Goal: Transaction & Acquisition: Book appointment/travel/reservation

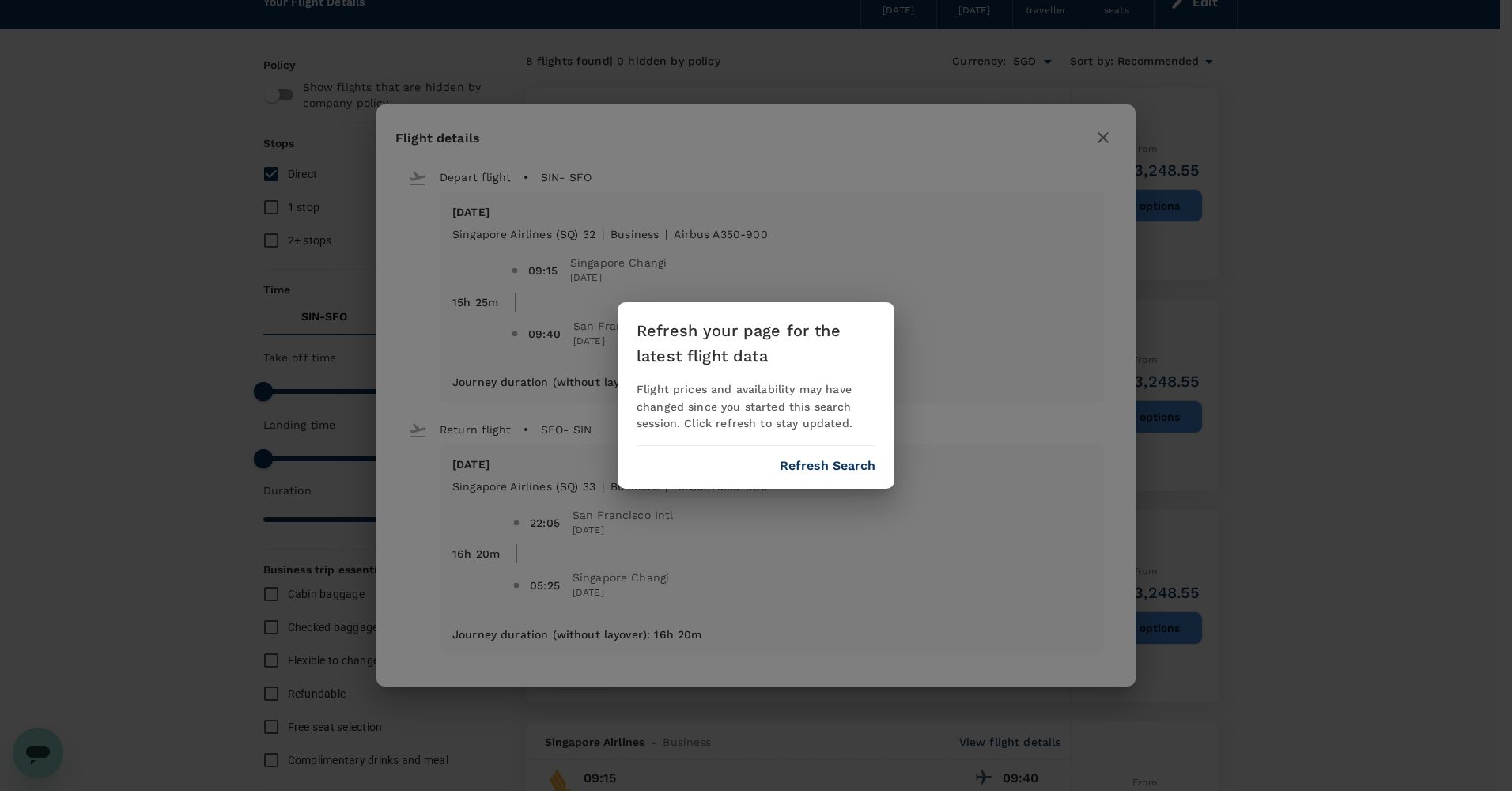
click at [876, 450] on div "Refresh your page for the latest flight data Flight prices and availability may…" at bounding box center [756, 396] width 277 height 188
click at [826, 459] on button "Refresh Search" at bounding box center [828, 466] width 95 height 15
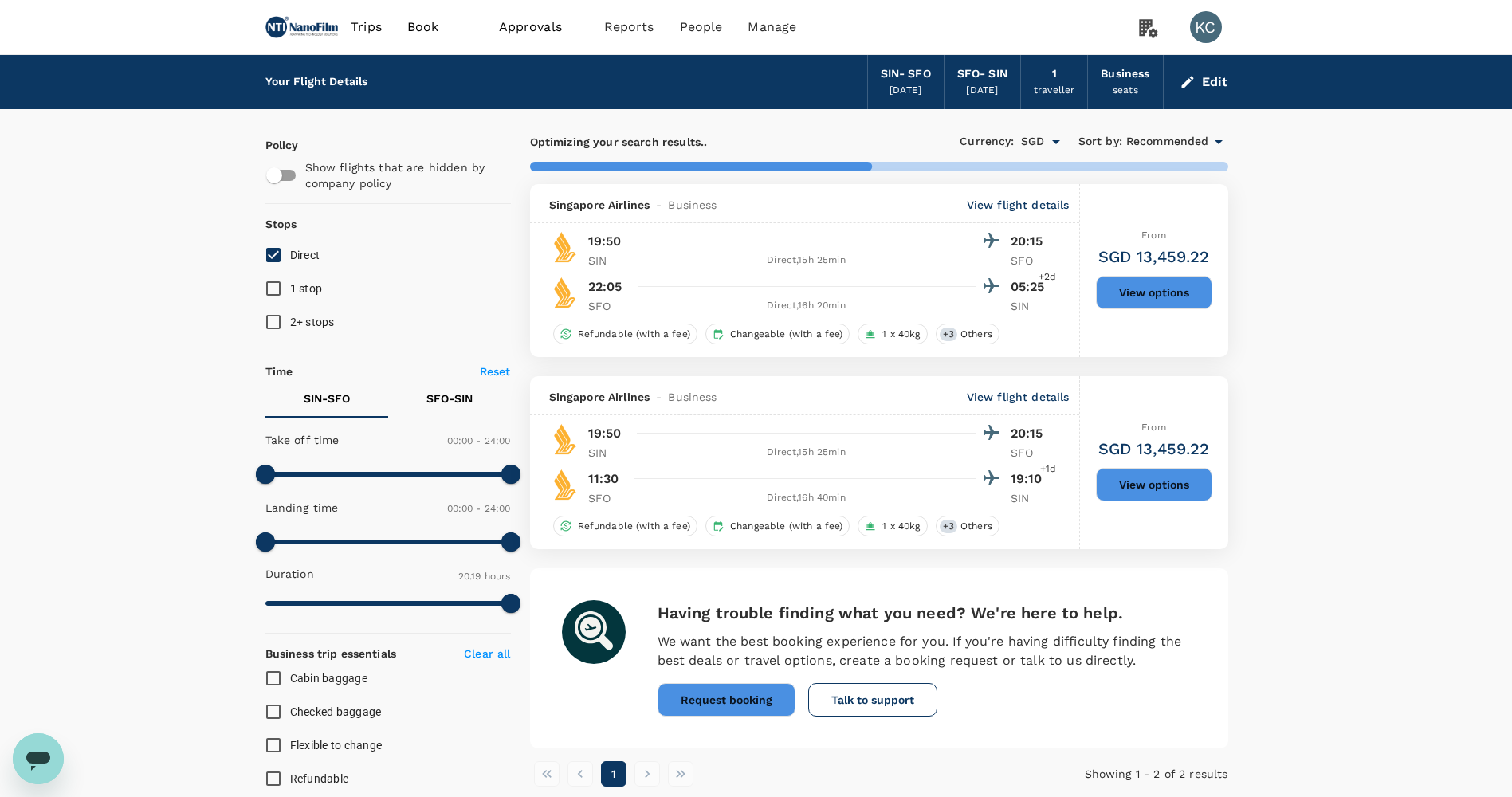
type input "1914"
checkbox input "true"
checkbox input "false"
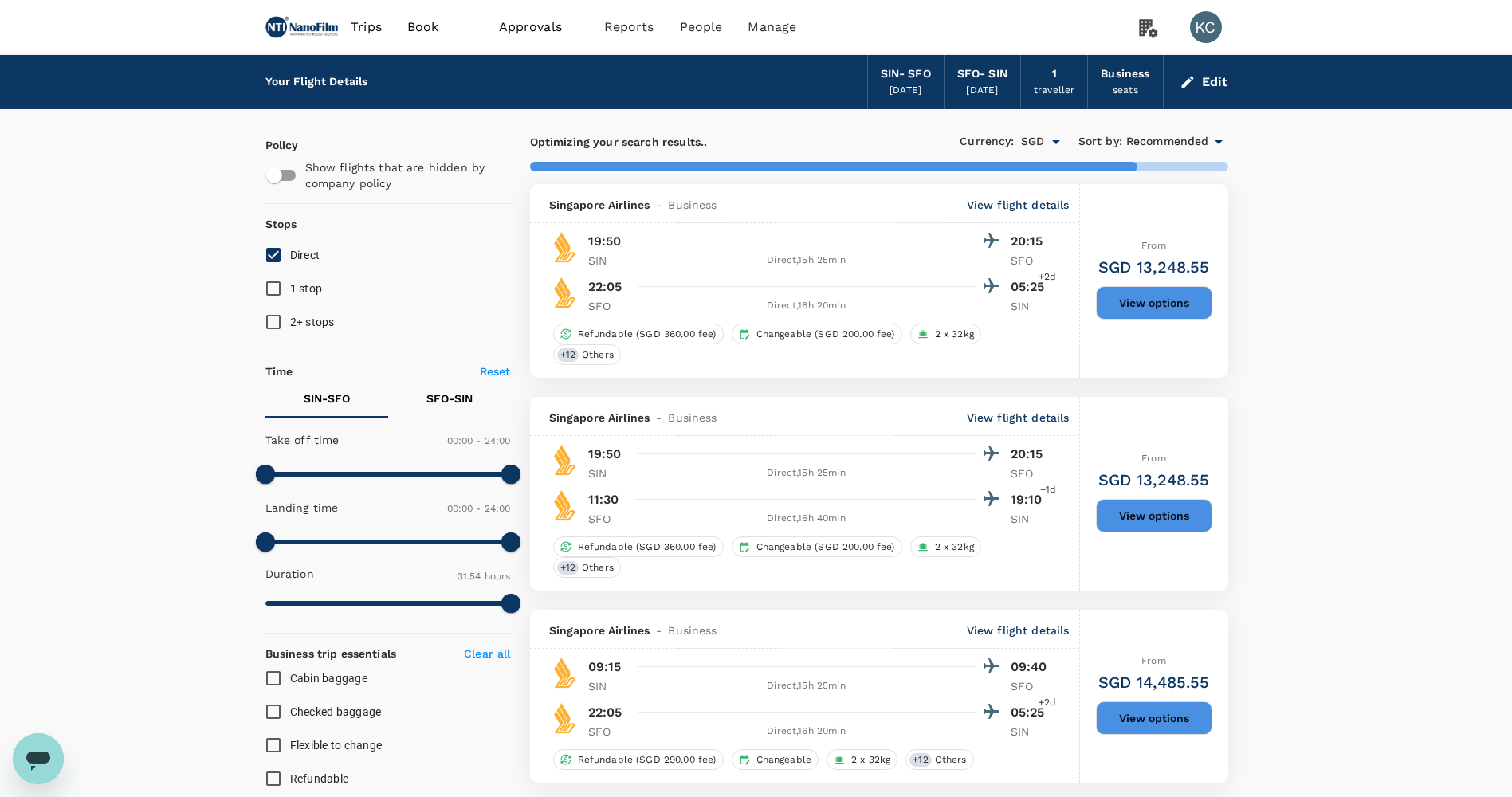
type input "2725"
checkbox input "false"
checkbox input "true"
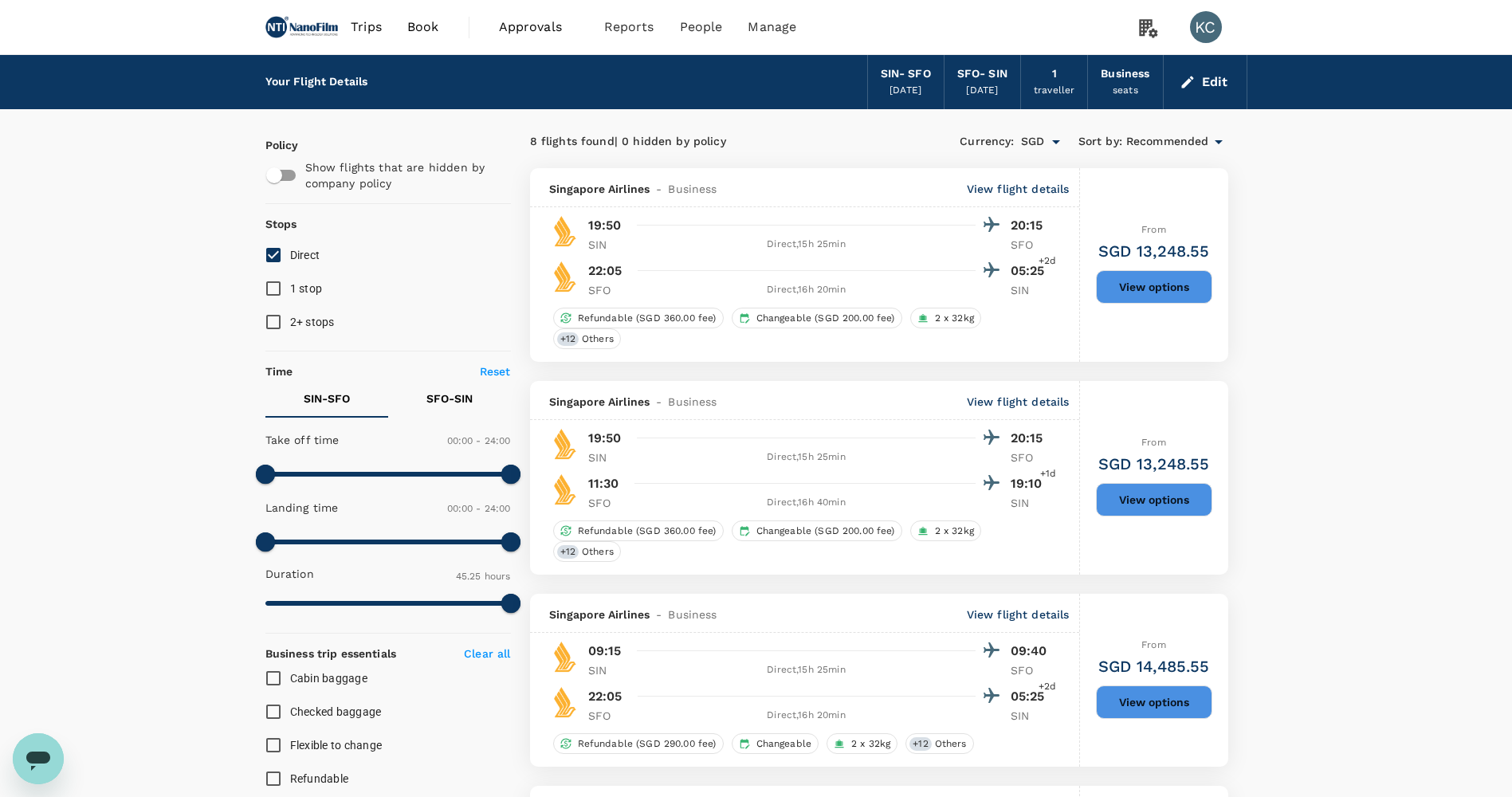
click at [1018, 185] on p "View flight details" at bounding box center [1018, 189] width 103 height 16
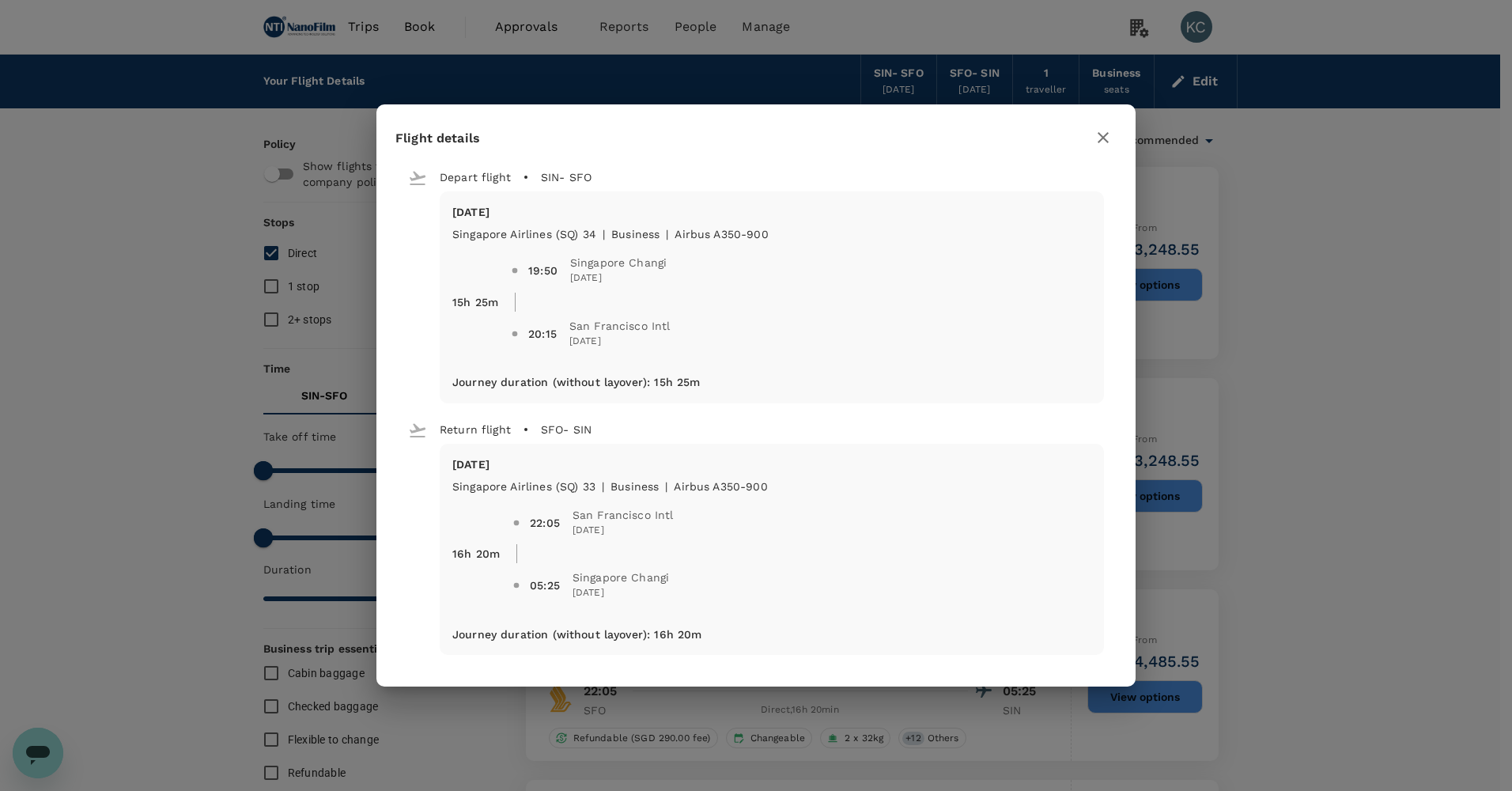
click at [1109, 147] on icon "button" at bounding box center [1103, 137] width 19 height 19
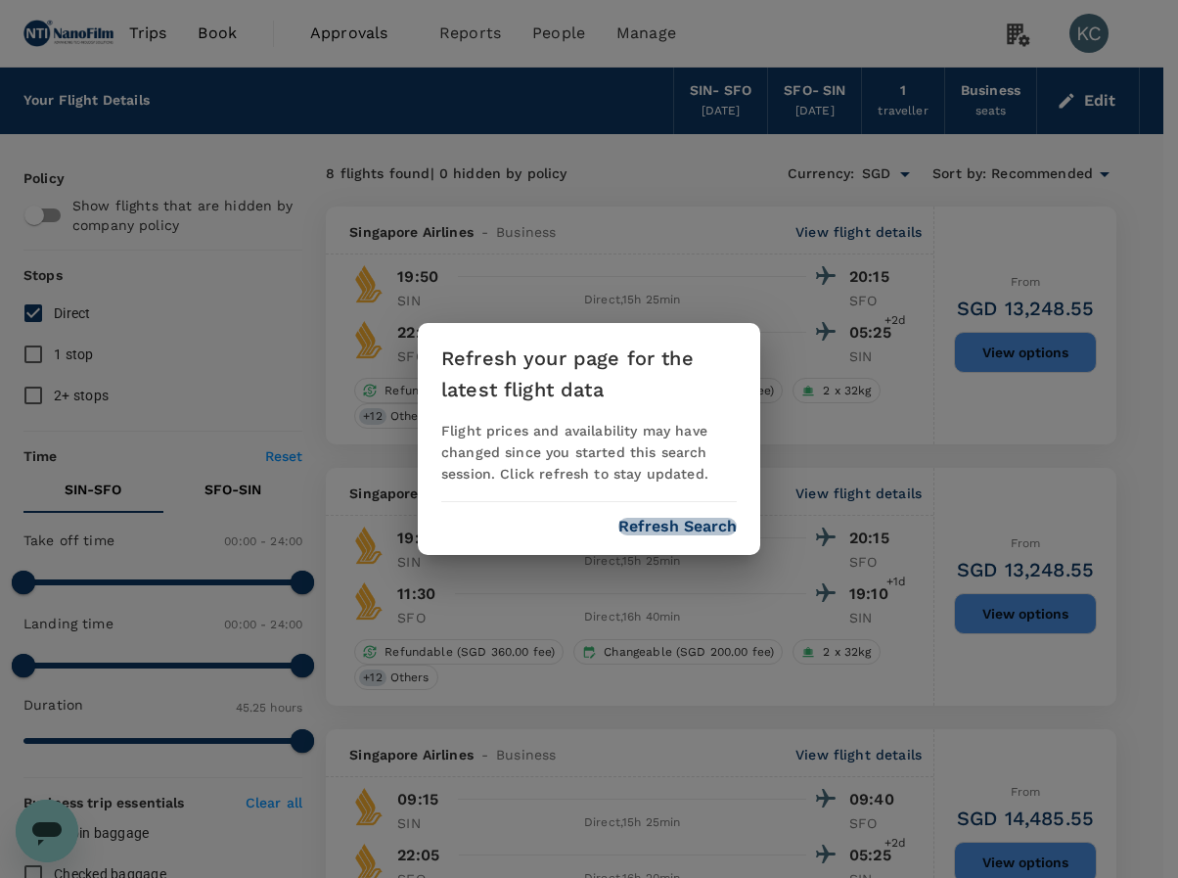
click at [692, 518] on button "Refresh Search" at bounding box center [677, 527] width 118 height 18
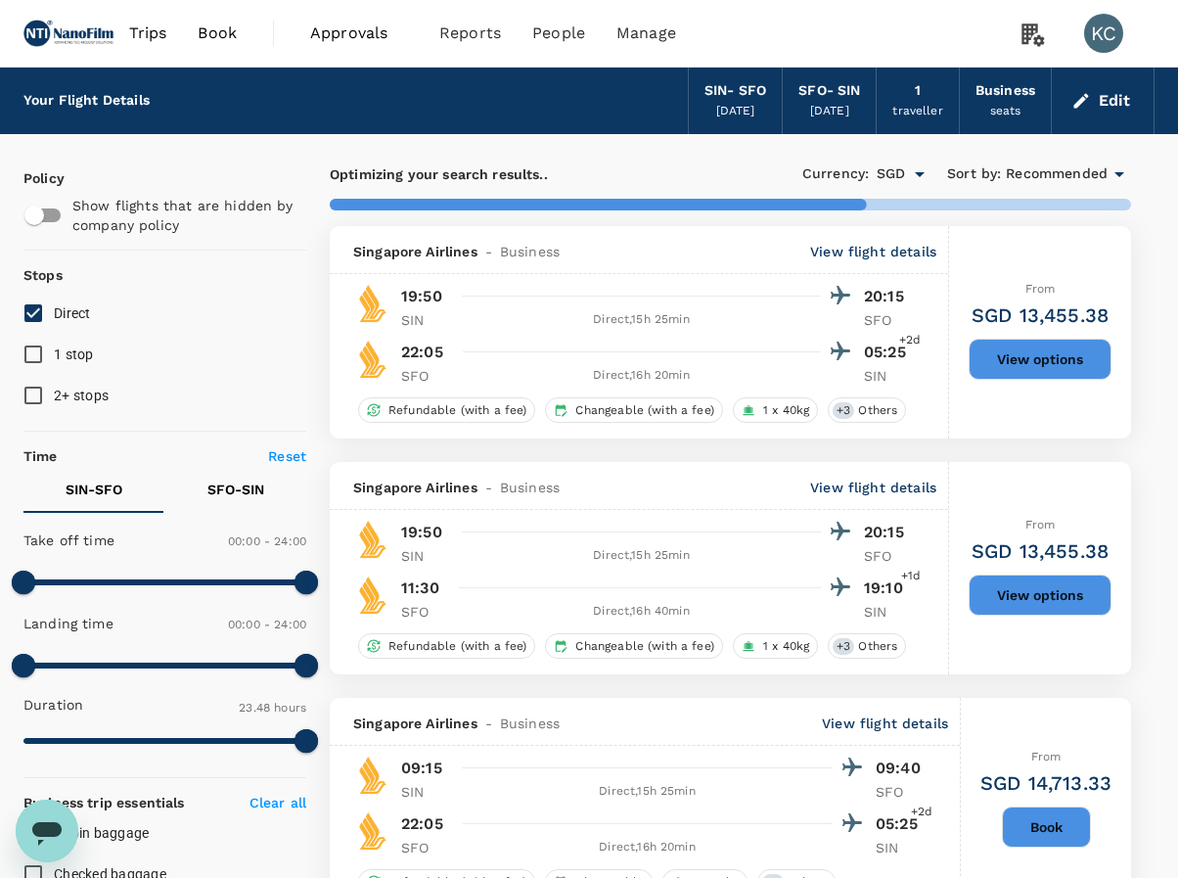
type input "1914"
checkbox input "false"
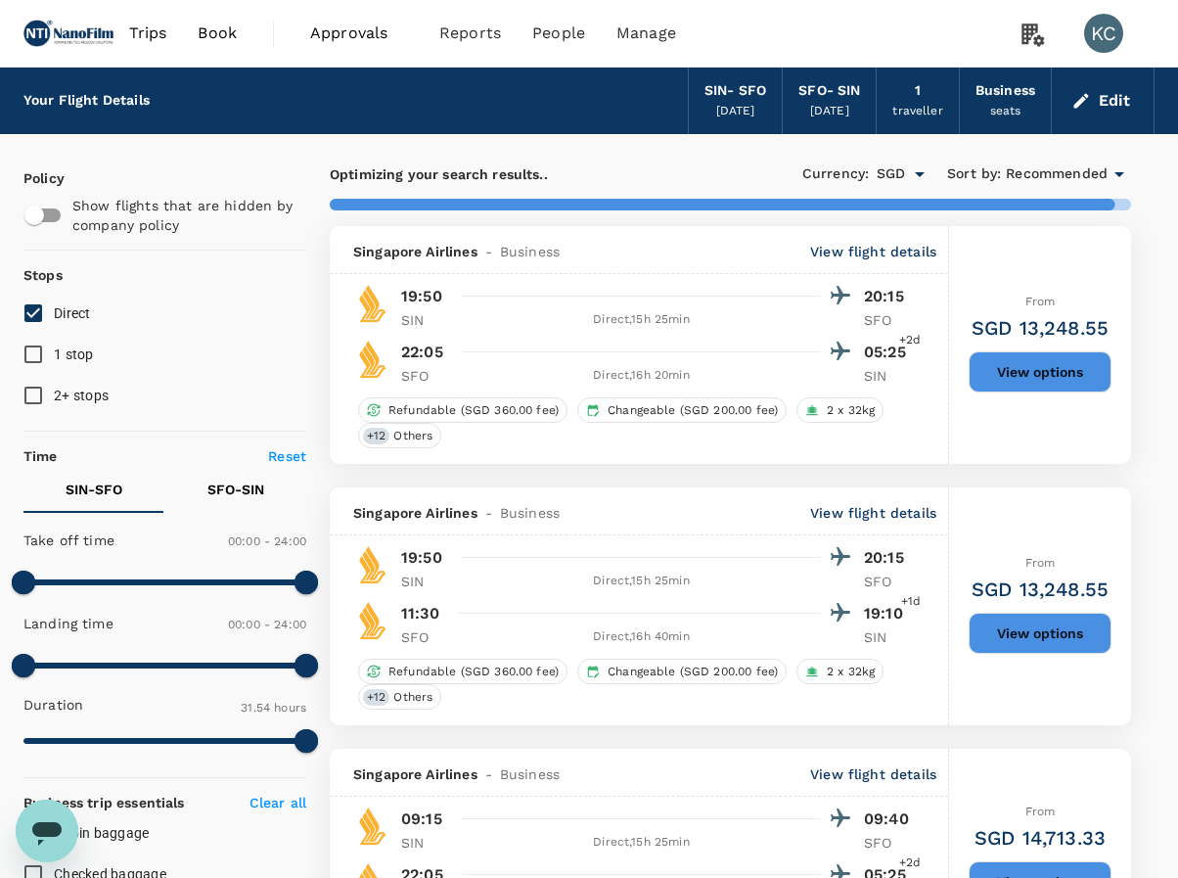
type input "2725"
checkbox input "false"
checkbox input "true"
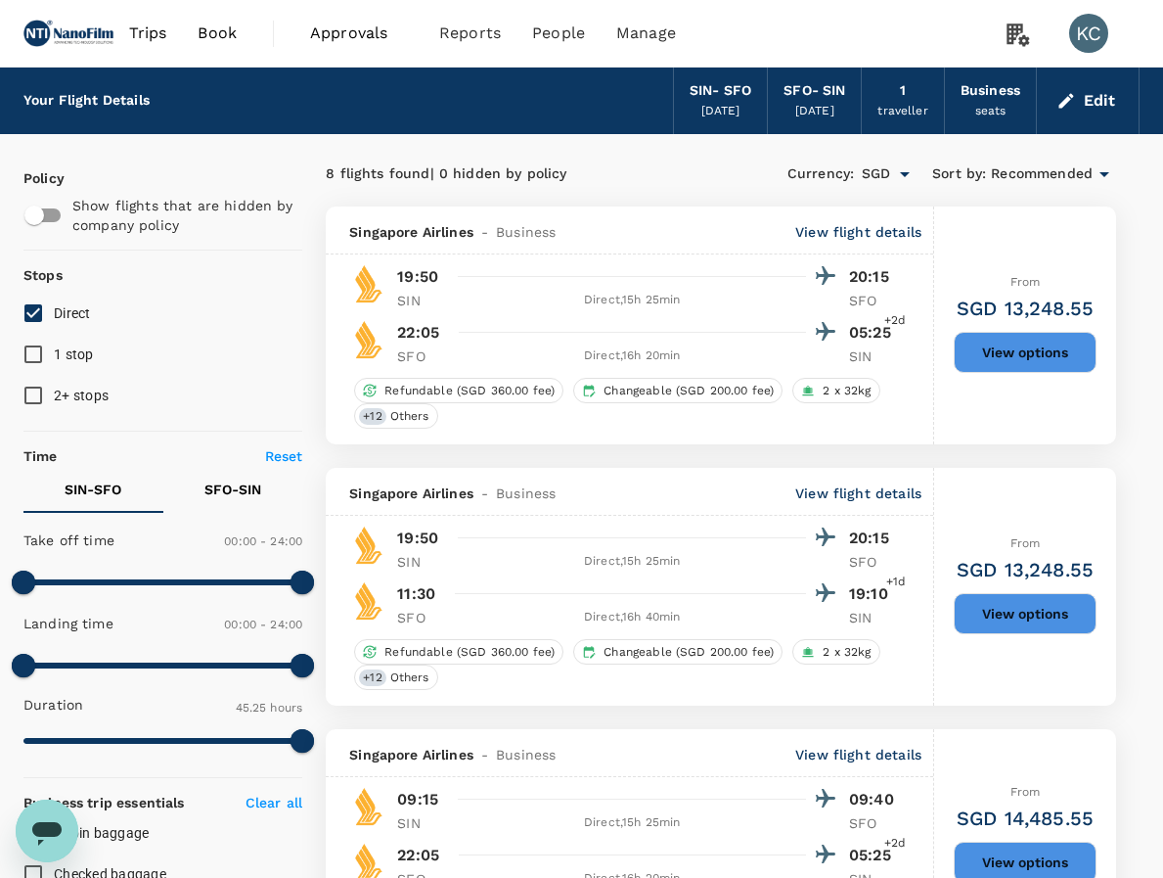
click at [13, 16] on div "Trips Book Approvals 0 Reports People Manage KC" at bounding box center [581, 33] width 1163 height 67
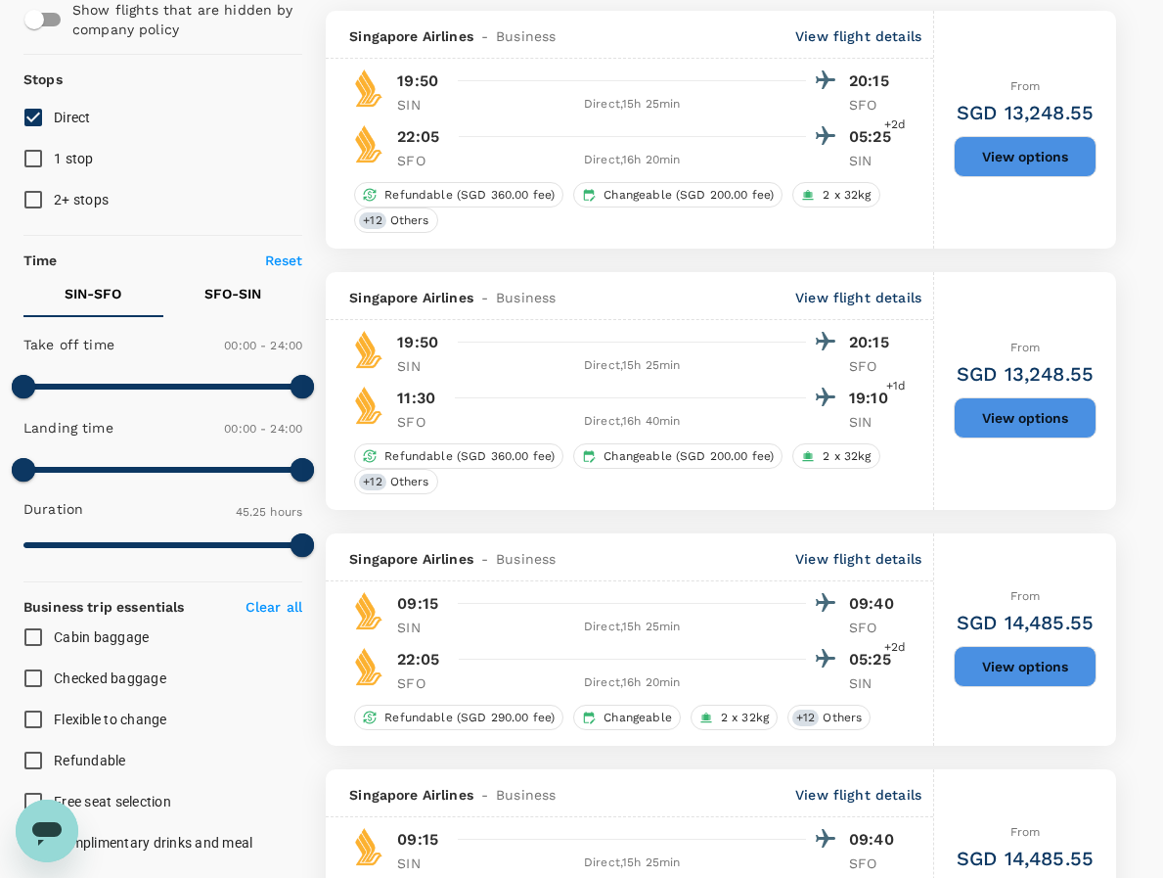
scroll to position [489, 0]
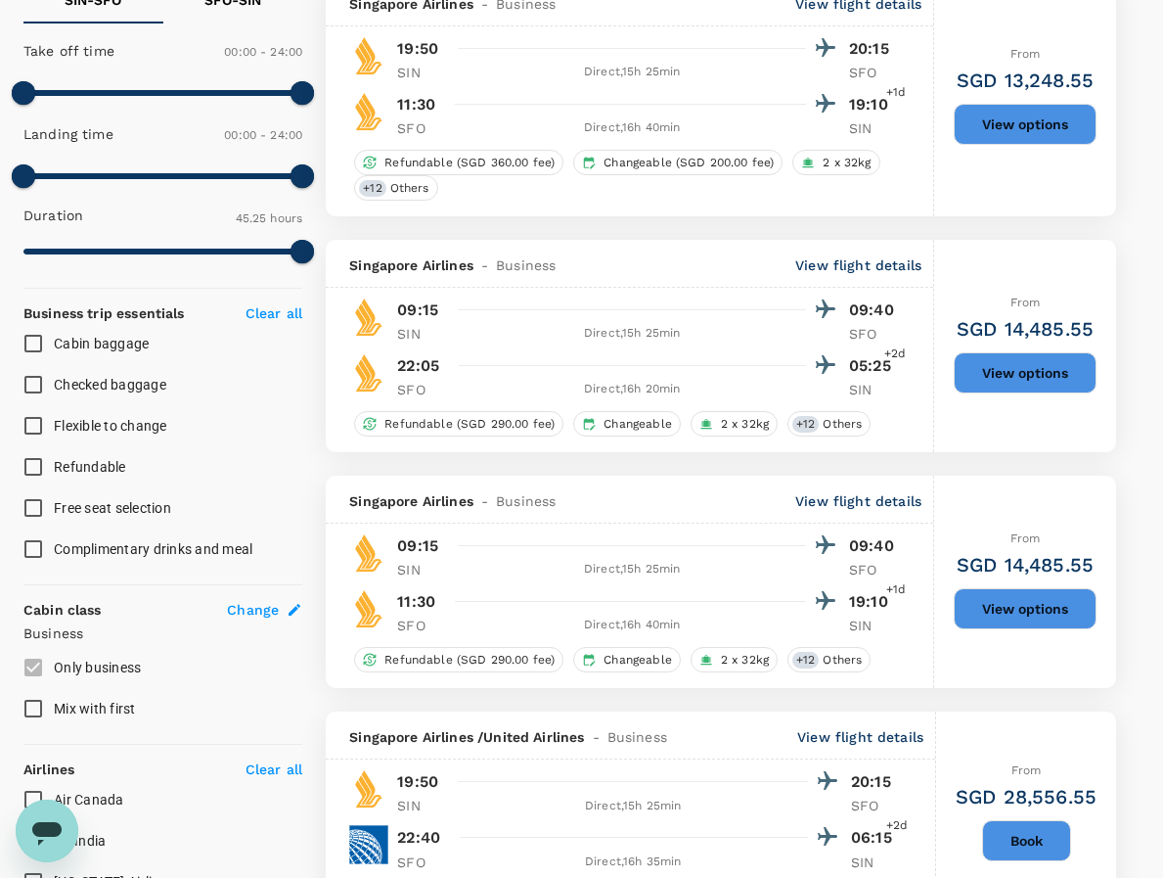
click at [1131, 437] on div "8 flights found | 0 hidden by policy Currency : SGD Sort by : Recommended Singa…" at bounding box center [720, 807] width 837 height 2278
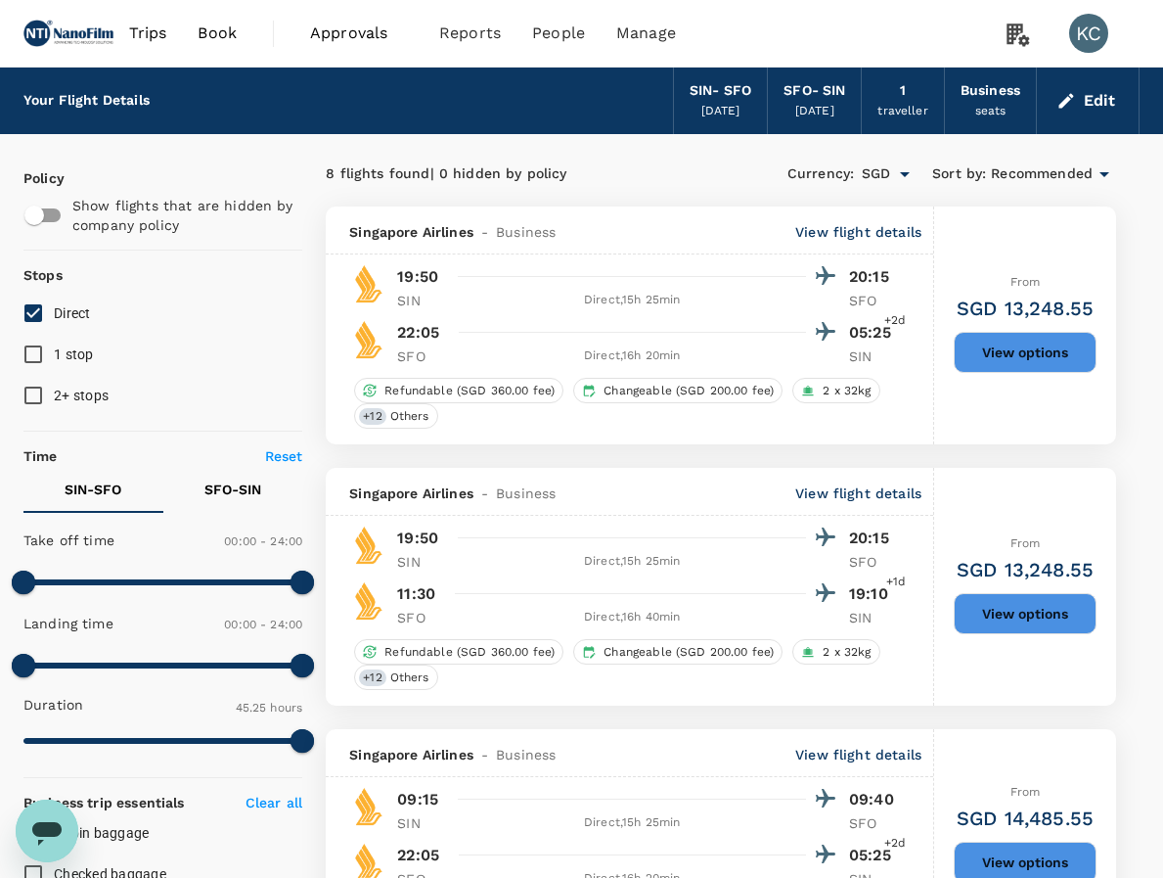
scroll to position [587, 0]
